Goal: Book appointment/travel/reservation

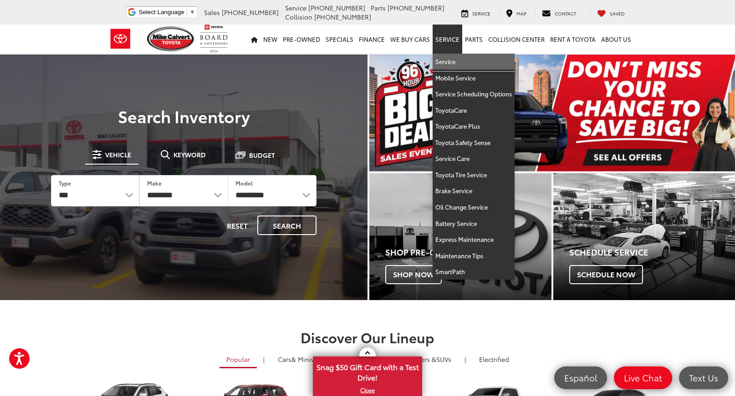
click at [451, 58] on link "Service" at bounding box center [473, 62] width 82 height 16
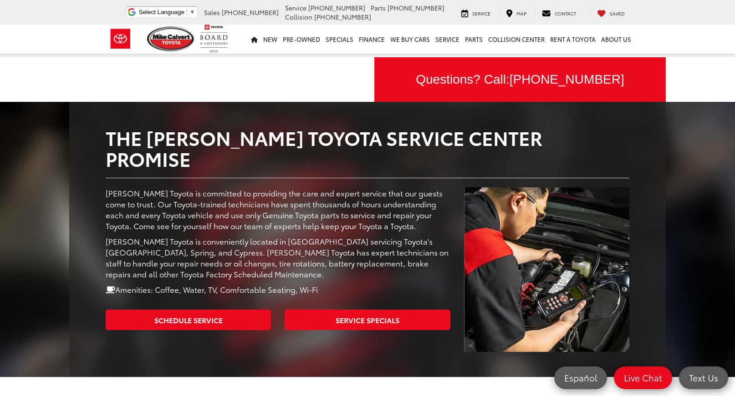
scroll to position [137, 0]
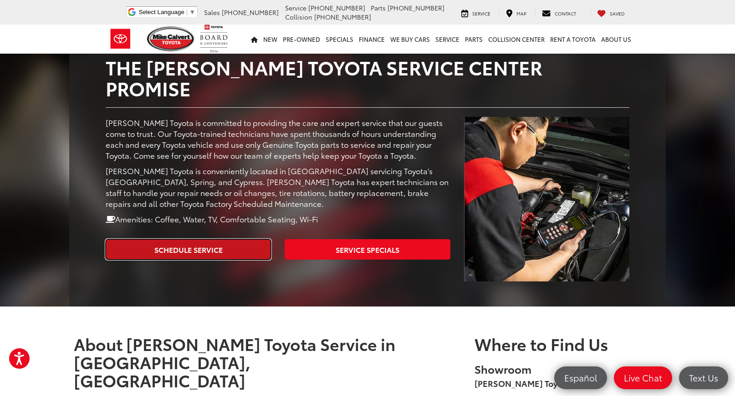
click at [242, 239] on link "Schedule Service" at bounding box center [188, 249] width 165 height 20
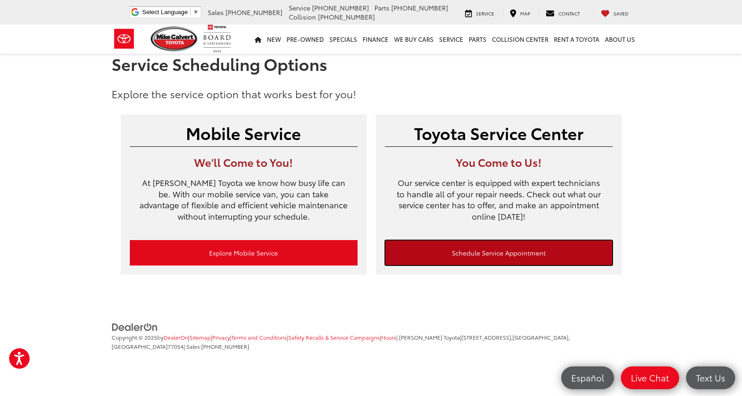
click at [520, 250] on link "Schedule Service Appointment" at bounding box center [499, 252] width 228 height 25
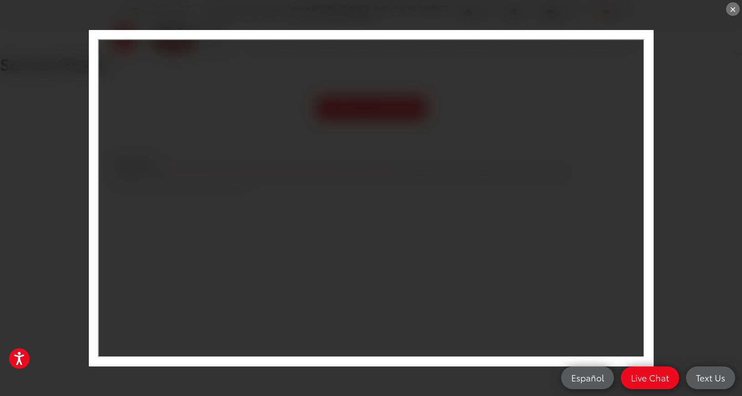
click at [735, 9] on div "×" at bounding box center [733, 9] width 14 height 14
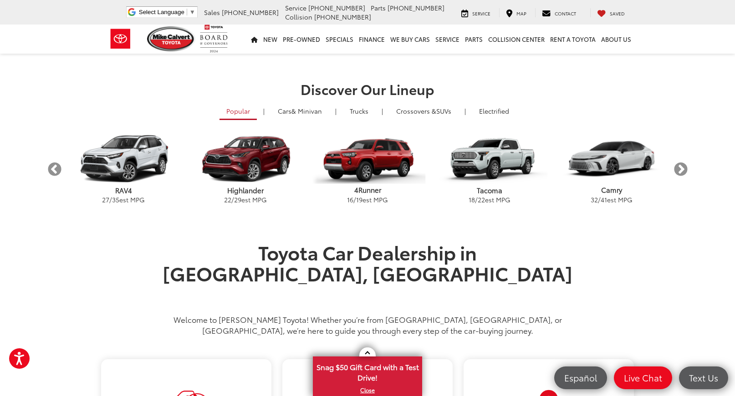
scroll to position [182, 0]
